Goal: Task Accomplishment & Management: Use online tool/utility

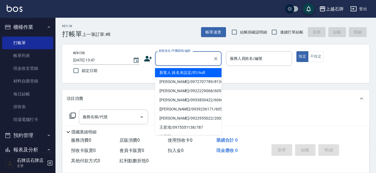
click at [208, 61] on input "顧客姓名/手機號碼/編號" at bounding box center [183, 59] width 53 height 10
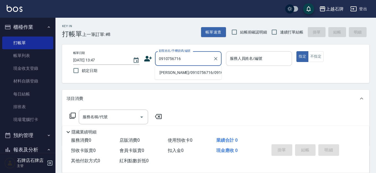
drag, startPoint x: 184, startPoint y: 80, endPoint x: 272, endPoint y: 63, distance: 89.4
click at [184, 77] on li "[PERSON_NAME]/0910756716/0910756716" at bounding box center [188, 72] width 67 height 9
type input "[PERSON_NAME]/0910756716/0910756716"
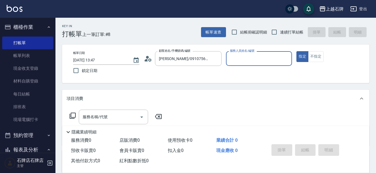
type input "[PERSON_NAME]-4"
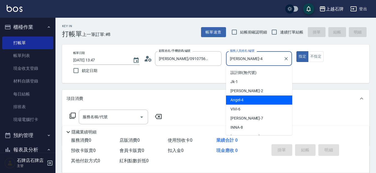
click at [256, 61] on input "[PERSON_NAME]-4" at bounding box center [254, 59] width 53 height 10
drag, startPoint x: 251, startPoint y: 101, endPoint x: 118, endPoint y: 132, distance: 136.9
click at [249, 100] on div "[PERSON_NAME] -4" at bounding box center [259, 100] width 66 height 9
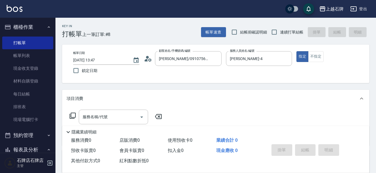
click at [73, 117] on icon at bounding box center [72, 116] width 7 height 7
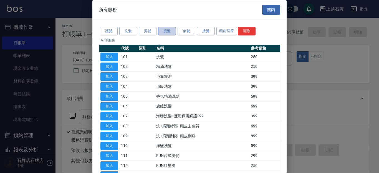
click at [170, 30] on button "燙髮" at bounding box center [167, 31] width 18 height 9
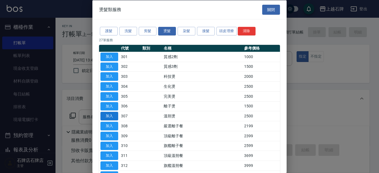
click at [113, 114] on button "加入" at bounding box center [109, 116] width 18 height 9
type input "溫朔燙(307)"
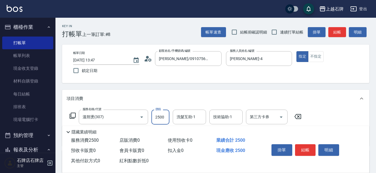
click at [162, 116] on input "2500" at bounding box center [160, 117] width 18 height 15
type input "4300"
click at [310, 147] on button "結帳" at bounding box center [305, 150] width 21 height 12
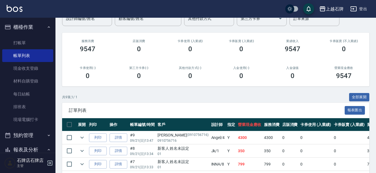
scroll to position [55, 0]
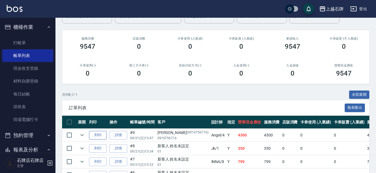
click at [97, 134] on button "列印" at bounding box center [98, 135] width 18 height 9
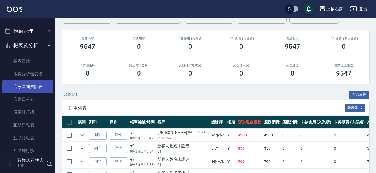
scroll to position [111, 0]
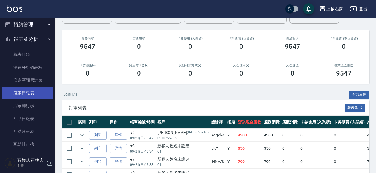
click at [34, 93] on link "店家日報表" at bounding box center [27, 93] width 51 height 13
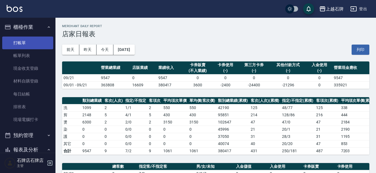
click at [25, 41] on link "打帳單" at bounding box center [27, 43] width 51 height 13
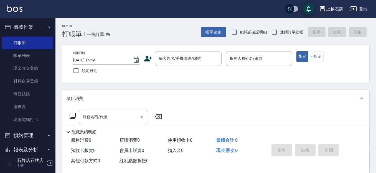
drag, startPoint x: 126, startPoint y: 32, endPoint x: 140, endPoint y: 39, distance: 15.7
click at [127, 32] on div "Key In 打帳單 上一筆訂單:#9 帳單速查 結帳前確認明細 連續打單結帳 掛單 結帳 明細" at bounding box center [212, 28] width 314 height 20
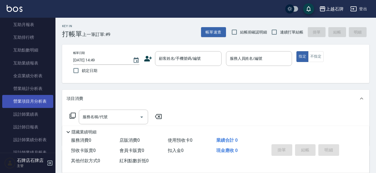
scroll to position [222, 0]
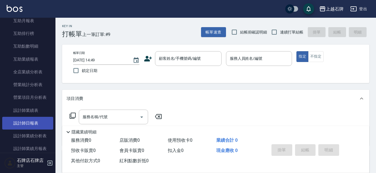
drag, startPoint x: 31, startPoint y: 120, endPoint x: 34, endPoint y: 119, distance: 2.8
click at [31, 120] on link "設計師日報表" at bounding box center [27, 123] width 51 height 13
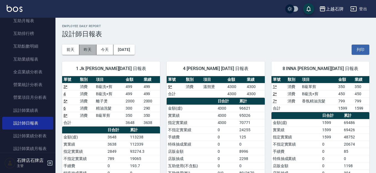
click at [90, 48] on button "昨天" at bounding box center [87, 50] width 17 height 10
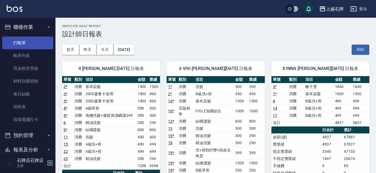
click at [16, 45] on link "打帳單" at bounding box center [27, 43] width 51 height 13
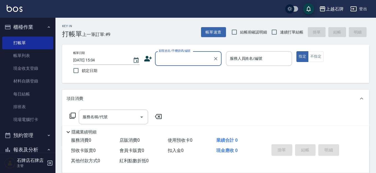
click at [162, 39] on div "Key In 打帳單 上一筆訂單:#9 帳單速查 結帳前確認明細 連續打單結帳 掛單 結帳 明細 帳單日期 [DATE] 15:04 鎖定日期 顧客姓名/手機…" at bounding box center [215, 144] width 320 height 252
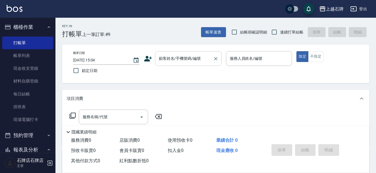
click at [173, 53] on div "顧客姓名/手機號碼/編號" at bounding box center [188, 58] width 67 height 15
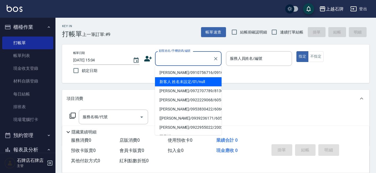
click at [204, 85] on li "新客人 姓名未設定/01/null" at bounding box center [188, 81] width 67 height 9
type input "1"
type input "新客人 姓名未設定/01/null"
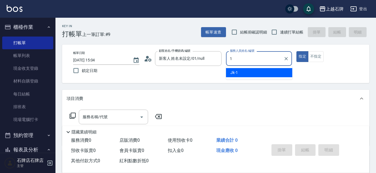
click at [264, 70] on div "Jk -1" at bounding box center [259, 72] width 66 height 9
type input "Jk-1"
click at [131, 113] on input "服務名稱/代號" at bounding box center [109, 117] width 56 height 10
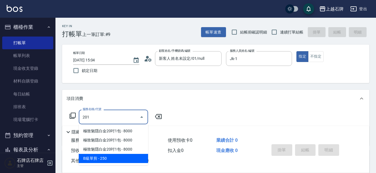
click at [127, 157] on span "B級單剪 - 250" at bounding box center [113, 158] width 69 height 9
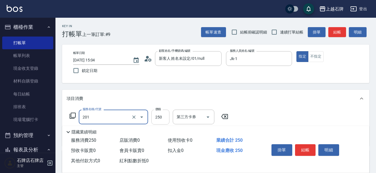
type input "B級單剪(201)"
drag, startPoint x: 154, startPoint y: 119, endPoint x: 193, endPoint y: 117, distance: 38.9
click at [154, 119] on input "250" at bounding box center [160, 117] width 18 height 15
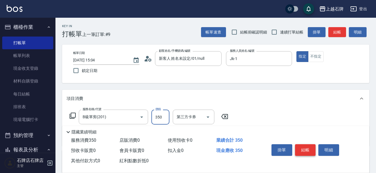
type input "350"
click at [298, 146] on button "結帳" at bounding box center [305, 150] width 21 height 12
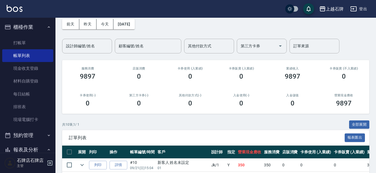
scroll to position [111, 0]
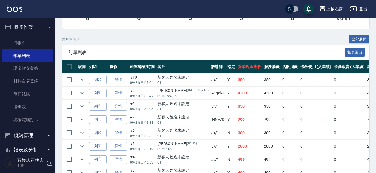
click at [103, 84] on td "列印" at bounding box center [98, 79] width 21 height 13
click at [99, 71] on th "列印" at bounding box center [98, 66] width 21 height 13
click at [100, 80] on button "列印" at bounding box center [98, 80] width 18 height 9
click at [4, 38] on link "打帳單" at bounding box center [27, 43] width 51 height 13
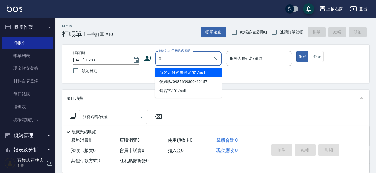
type input "新客人 姓名未設定/01/null"
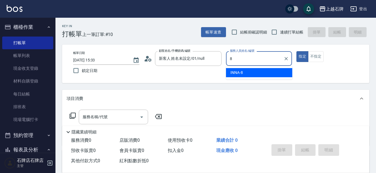
type input "INNA-8"
type button "true"
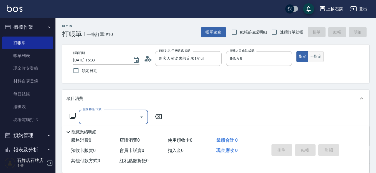
click at [315, 56] on button "不指定" at bounding box center [316, 56] width 16 height 11
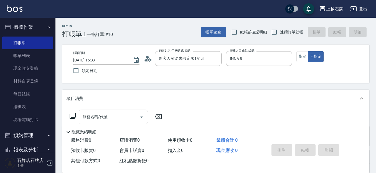
type button "false"
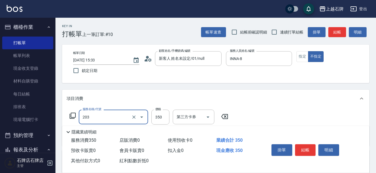
type input "B級洗+剪(203)"
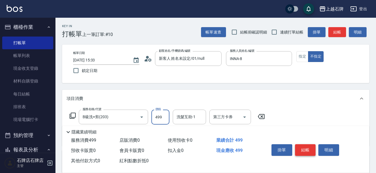
type input "499"
click at [312, 145] on button "結帳" at bounding box center [305, 150] width 21 height 12
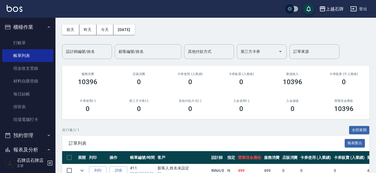
scroll to position [83, 0]
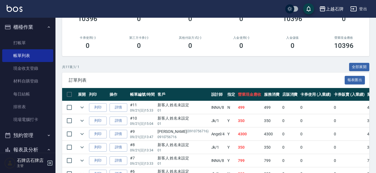
click at [87, 106] on tr "列印 詳情 #11 09/21 (日) 15:33 新客人 姓名未設定 01 INNA /8 N 499 499 0 0 0 499 0 0 0 0 0" at bounding box center [307, 107] width 490 height 13
click at [98, 106] on button "列印" at bounding box center [98, 107] width 18 height 9
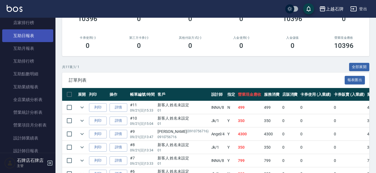
scroll to position [222, 0]
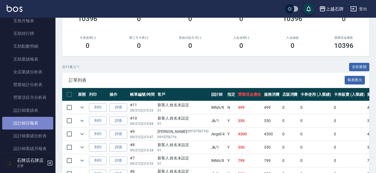
click at [36, 118] on link "設計師日報表" at bounding box center [27, 123] width 51 height 13
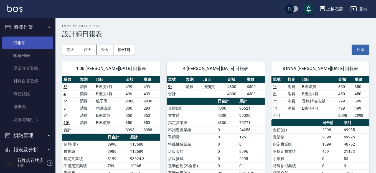
click at [17, 41] on link "打帳單" at bounding box center [27, 43] width 51 height 13
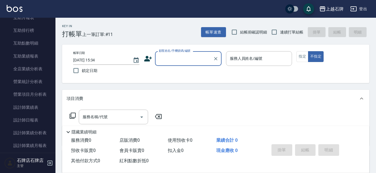
scroll to position [249, 0]
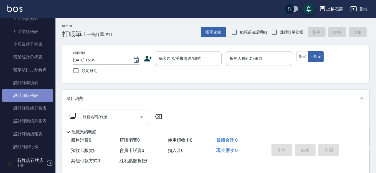
click at [36, 100] on link "設計師日報表" at bounding box center [27, 95] width 51 height 13
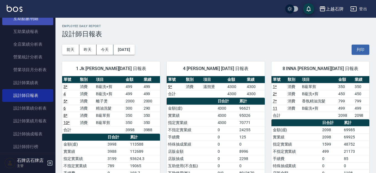
scroll to position [305, 0]
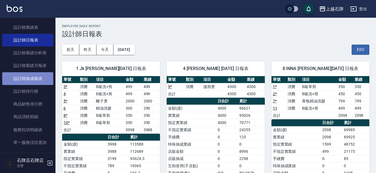
click at [41, 79] on link "設計師抽成報表" at bounding box center [27, 78] width 51 height 13
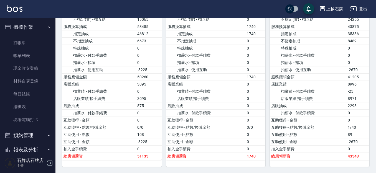
scroll to position [111, 0]
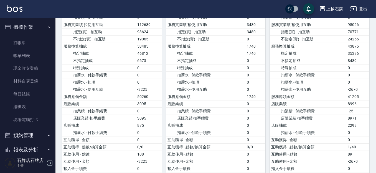
click at [31, 46] on link "打帳單" at bounding box center [27, 43] width 51 height 13
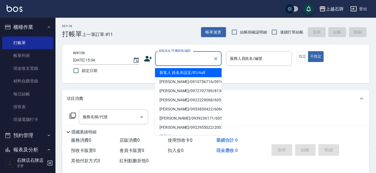
click at [185, 58] on input "顧客姓名/手機號碼/編號" at bounding box center [183, 59] width 53 height 10
click at [190, 74] on li "新客人 姓名未設定/01/null" at bounding box center [188, 72] width 67 height 9
type input "新客人 姓名未設定/01/null"
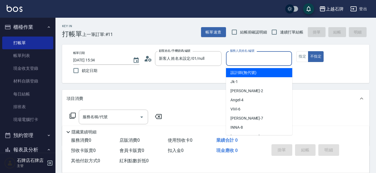
drag, startPoint x: 254, startPoint y: 59, endPoint x: 233, endPoint y: 21, distance: 43.2
click at [248, 47] on div "帳單日期 [DATE] 15:34 鎖定日期 顧客姓名/手機號碼/編號 新客人 姓名未設定/01/null 顧客姓名/手機號碼/編號 服務人員姓名/編號 服務…" at bounding box center [215, 64] width 307 height 39
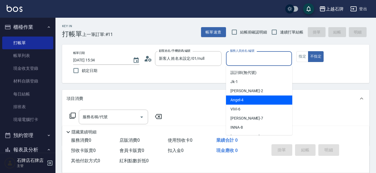
click at [262, 99] on div "[PERSON_NAME] -4" at bounding box center [259, 100] width 66 height 9
type input "[PERSON_NAME]-4"
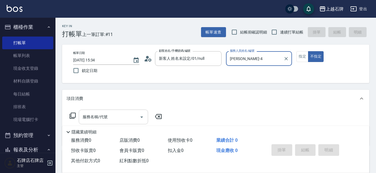
click at [131, 123] on div "服務名稱/代號" at bounding box center [113, 117] width 69 height 15
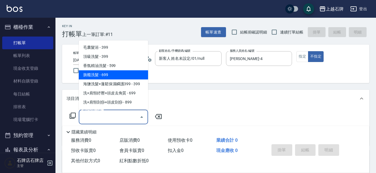
scroll to position [28, 0]
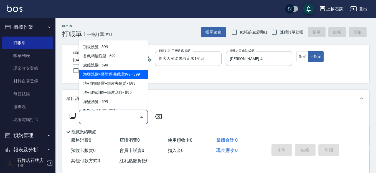
click at [129, 73] on span "海鹽洗髮+蓬鬆保濕瞬護399 - 399" at bounding box center [113, 74] width 69 height 9
type input "海鹽洗髮+蓬鬆保濕瞬護399(107)"
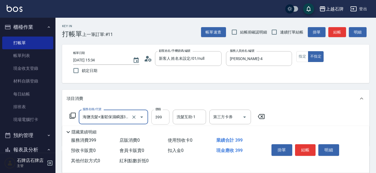
click at [155, 119] on input "399" at bounding box center [160, 117] width 18 height 15
type input "499"
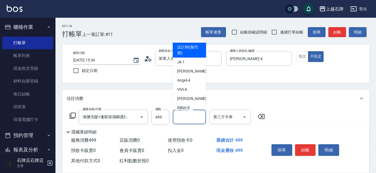
click at [191, 116] on input "洗髮互助-1" at bounding box center [189, 117] width 28 height 10
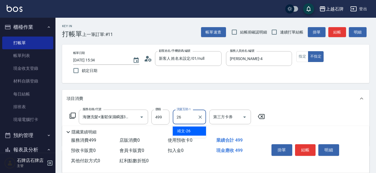
click at [191, 131] on div "靖文 -26" at bounding box center [189, 131] width 33 height 9
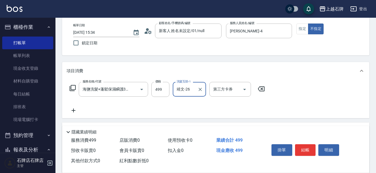
type input "靖文-26"
click at [74, 86] on icon at bounding box center [72, 88] width 7 height 7
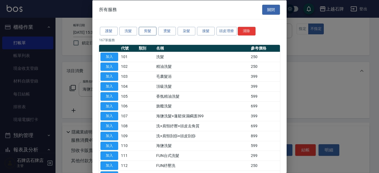
click at [150, 30] on button "剪髮" at bounding box center [148, 31] width 18 height 9
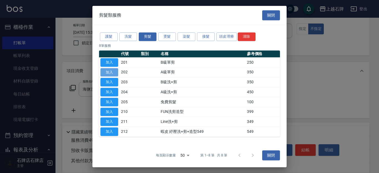
click at [109, 73] on button "加入" at bounding box center [109, 72] width 18 height 9
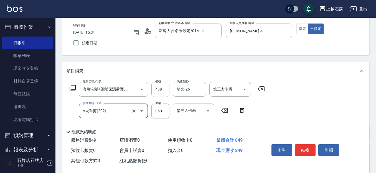
click at [104, 115] on input "A級單剪(202)" at bounding box center [105, 111] width 49 height 10
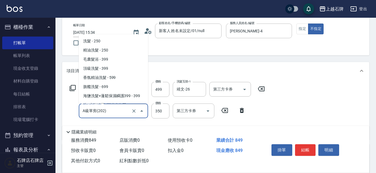
click at [104, 115] on input "A級單剪(202)" at bounding box center [105, 111] width 49 height 10
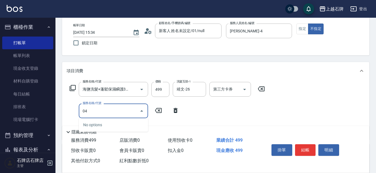
click at [105, 113] on input "04" at bounding box center [109, 111] width 56 height 10
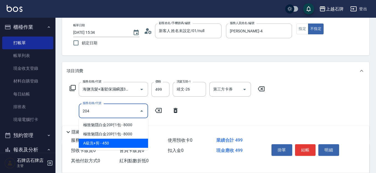
click at [124, 146] on span "A級洗+剪 - 450" at bounding box center [113, 143] width 69 height 9
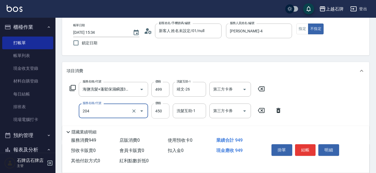
type input "A級洗+剪(204)"
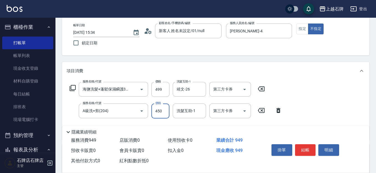
click at [159, 114] on input "450" at bounding box center [160, 111] width 18 height 15
type input "499"
click at [307, 145] on button "結帳" at bounding box center [305, 150] width 21 height 12
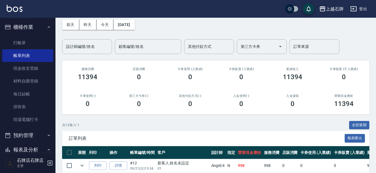
scroll to position [55, 0]
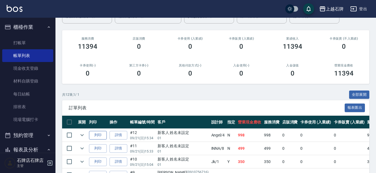
click at [100, 133] on button "列印" at bounding box center [98, 135] width 18 height 9
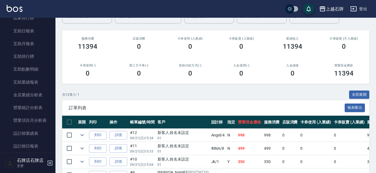
scroll to position [249, 0]
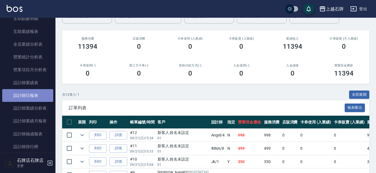
click at [28, 96] on link "設計師日報表" at bounding box center [27, 95] width 51 height 13
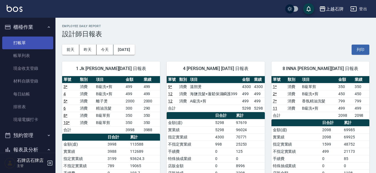
click at [30, 41] on link "打帳單" at bounding box center [27, 43] width 51 height 13
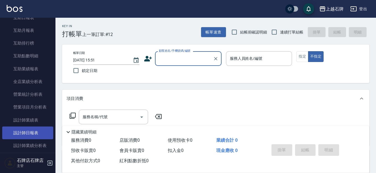
scroll to position [222, 0]
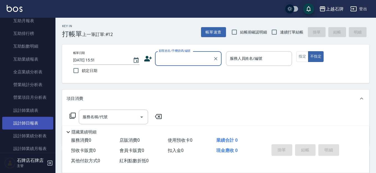
click at [40, 119] on link "設計師日報表" at bounding box center [27, 123] width 51 height 13
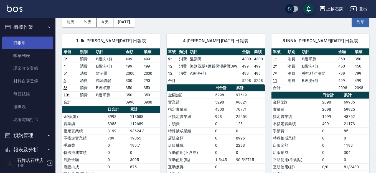
click at [27, 42] on link "打帳單" at bounding box center [27, 43] width 51 height 13
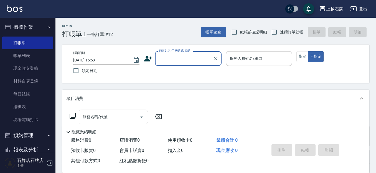
drag, startPoint x: 182, startPoint y: 33, endPoint x: 162, endPoint y: 34, distance: 19.4
click at [182, 33] on div "Key In 打帳單 上一筆訂單:#12 帳單速查 結帳前確認明細 連續打單結帳 掛單 結帳 明細" at bounding box center [212, 28] width 314 height 20
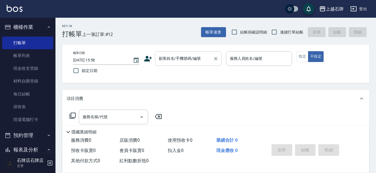
click at [190, 63] on input "顧客姓名/手機號碼/編號" at bounding box center [183, 59] width 53 height 10
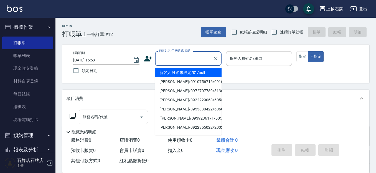
drag, startPoint x: 210, startPoint y: 70, endPoint x: 273, endPoint y: 73, distance: 63.6
click at [210, 70] on li "新客人 姓名未設定/01/null" at bounding box center [188, 72] width 67 height 9
type input "1"
type input "新客人 姓名未設定/01/null"
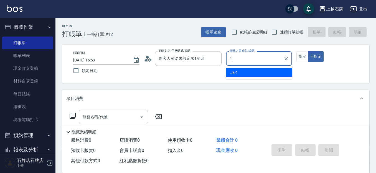
drag, startPoint x: 273, startPoint y: 73, endPoint x: 285, endPoint y: 73, distance: 12.2
click at [274, 73] on div "Jk -1" at bounding box center [259, 72] width 66 height 9
type input "Jk-1"
click at [301, 58] on button "指定" at bounding box center [302, 56] width 12 height 11
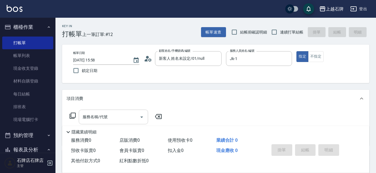
click at [116, 118] on input "服務名稱/代號" at bounding box center [109, 117] width 56 height 10
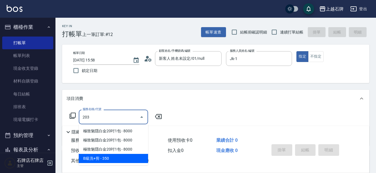
click at [131, 159] on span "B級洗+剪 - 350" at bounding box center [113, 158] width 69 height 9
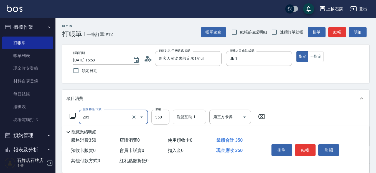
type input "B級洗+剪(203)"
click at [166, 114] on input "350" at bounding box center [160, 117] width 18 height 15
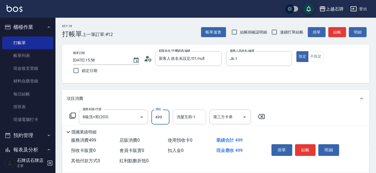
type input "499"
click at [190, 119] on input "洗髮互助-1" at bounding box center [189, 117] width 28 height 10
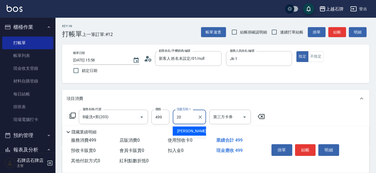
type input "20"
click at [181, 126] on div "隱藏業績明細" at bounding box center [215, 130] width 307 height 9
click at [183, 118] on input "洗髮互助-1" at bounding box center [189, 117] width 28 height 10
click at [192, 128] on div "[PERSON_NAME] -20" at bounding box center [189, 131] width 33 height 9
type input "[PERSON_NAME]-20"
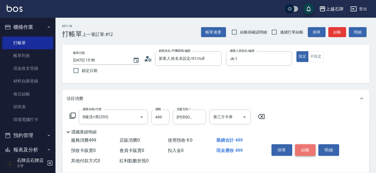
click at [306, 144] on button "結帳" at bounding box center [305, 150] width 21 height 12
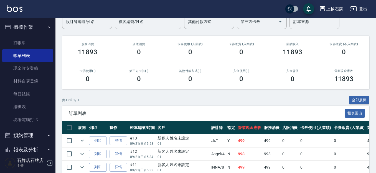
scroll to position [111, 0]
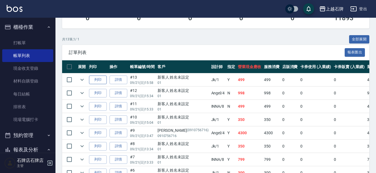
click at [103, 81] on button "列印" at bounding box center [98, 80] width 18 height 9
click at [18, 42] on link "打帳單" at bounding box center [27, 43] width 51 height 13
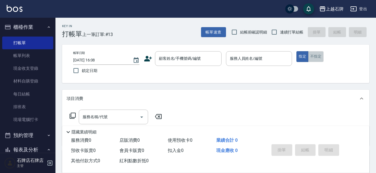
click at [315, 56] on button "不指定" at bounding box center [316, 56] width 16 height 11
click at [160, 36] on div "Key In 打帳單 上一筆訂單:#13 帳單速查 結帳前確認明細 連續打單結帳 掛單 結帳 明細" at bounding box center [212, 28] width 314 height 20
